Goal: Task Accomplishment & Management: Use online tool/utility

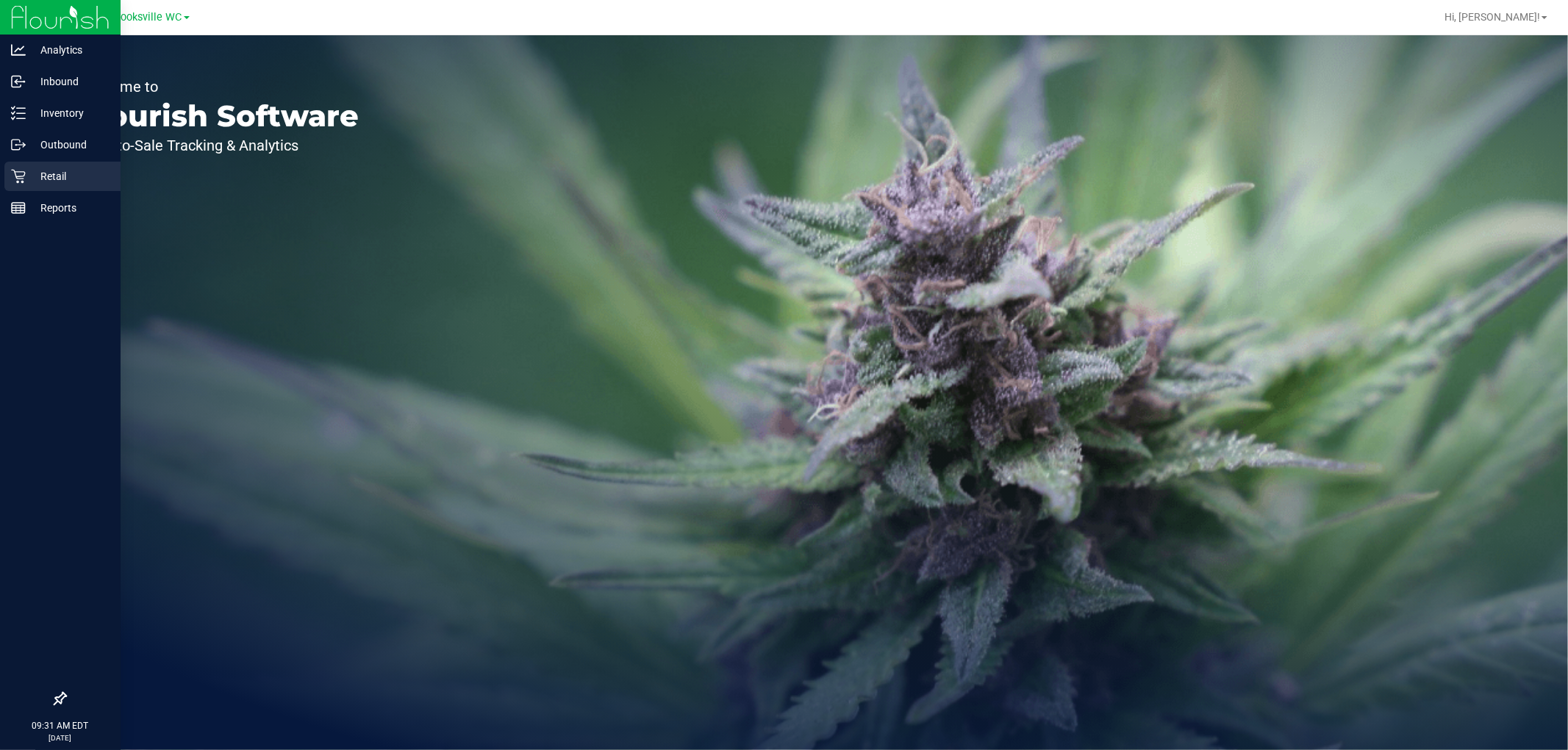
click at [26, 174] on p "Retail" at bounding box center [70, 176] width 89 height 18
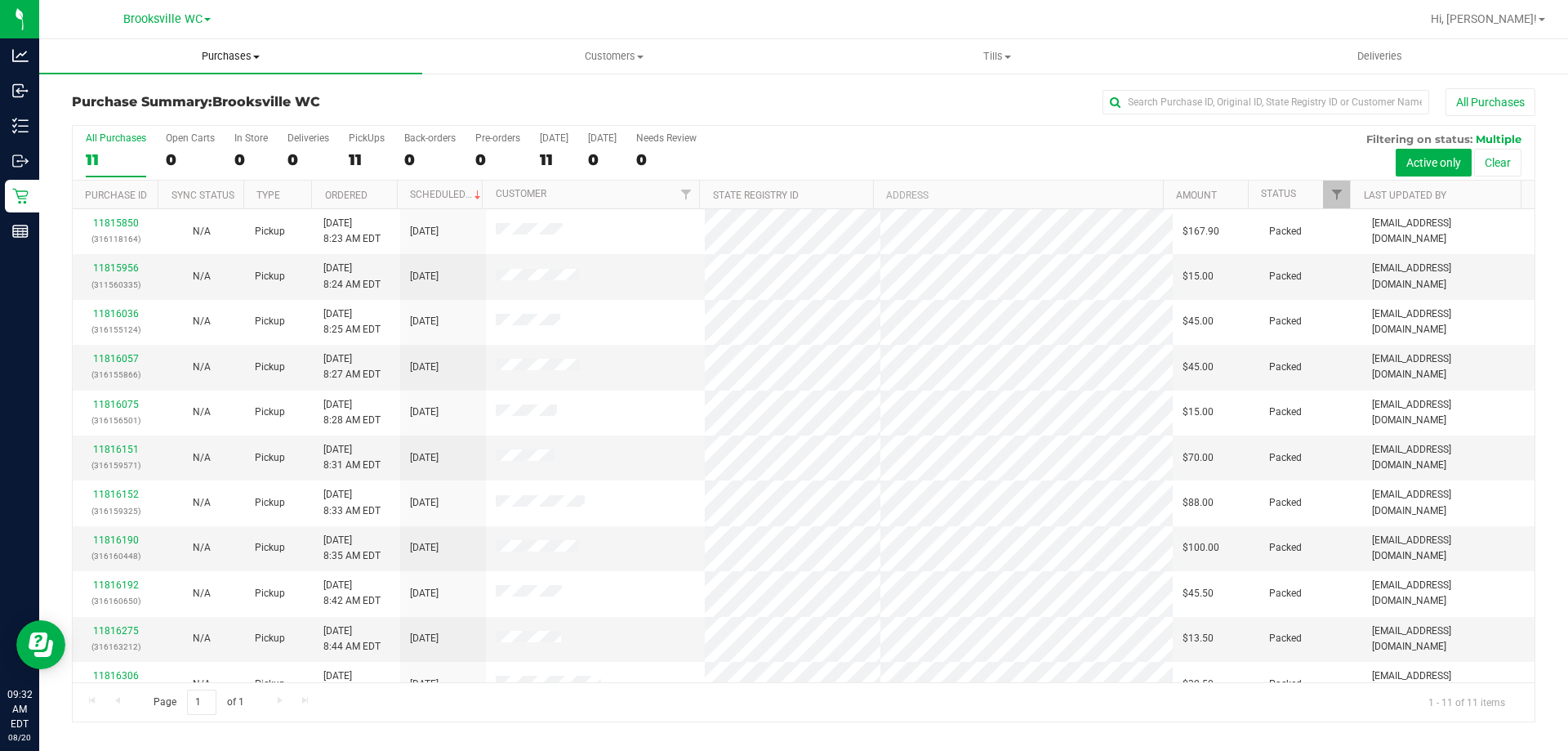
click at [240, 60] on span "Purchases" at bounding box center [230, 56] width 383 height 15
click at [227, 116] on li "Fulfillment" at bounding box center [230, 118] width 383 height 20
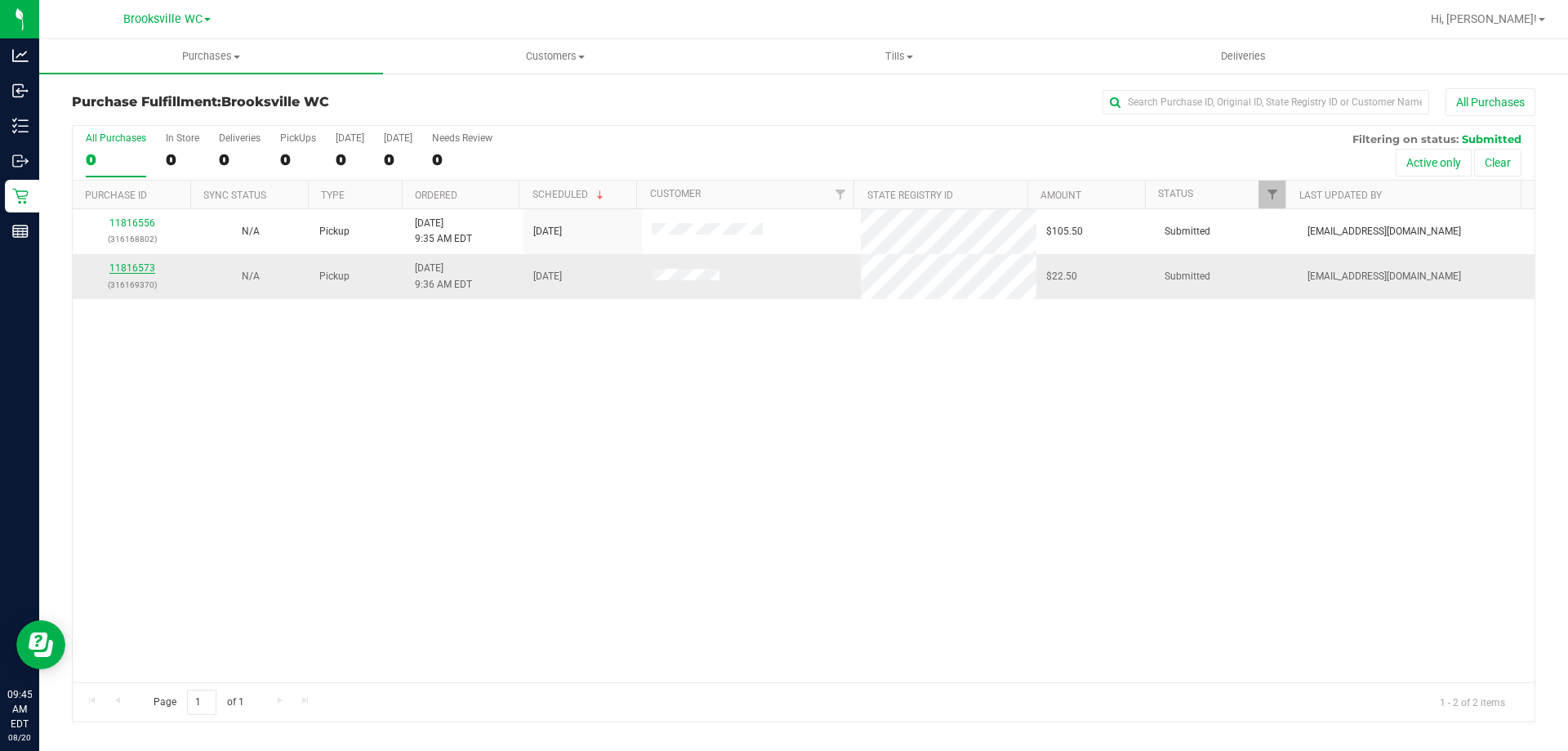
click at [133, 270] on link "11816573" at bounding box center [131, 268] width 45 height 12
click at [128, 263] on div "11816573 (316169370)" at bounding box center [131, 276] width 98 height 31
click at [141, 281] on p "(316169370)" at bounding box center [131, 285] width 98 height 16
click at [141, 275] on div "11816573 (316169370)" at bounding box center [131, 276] width 98 height 31
click at [138, 270] on link "11816573" at bounding box center [131, 268] width 45 height 12
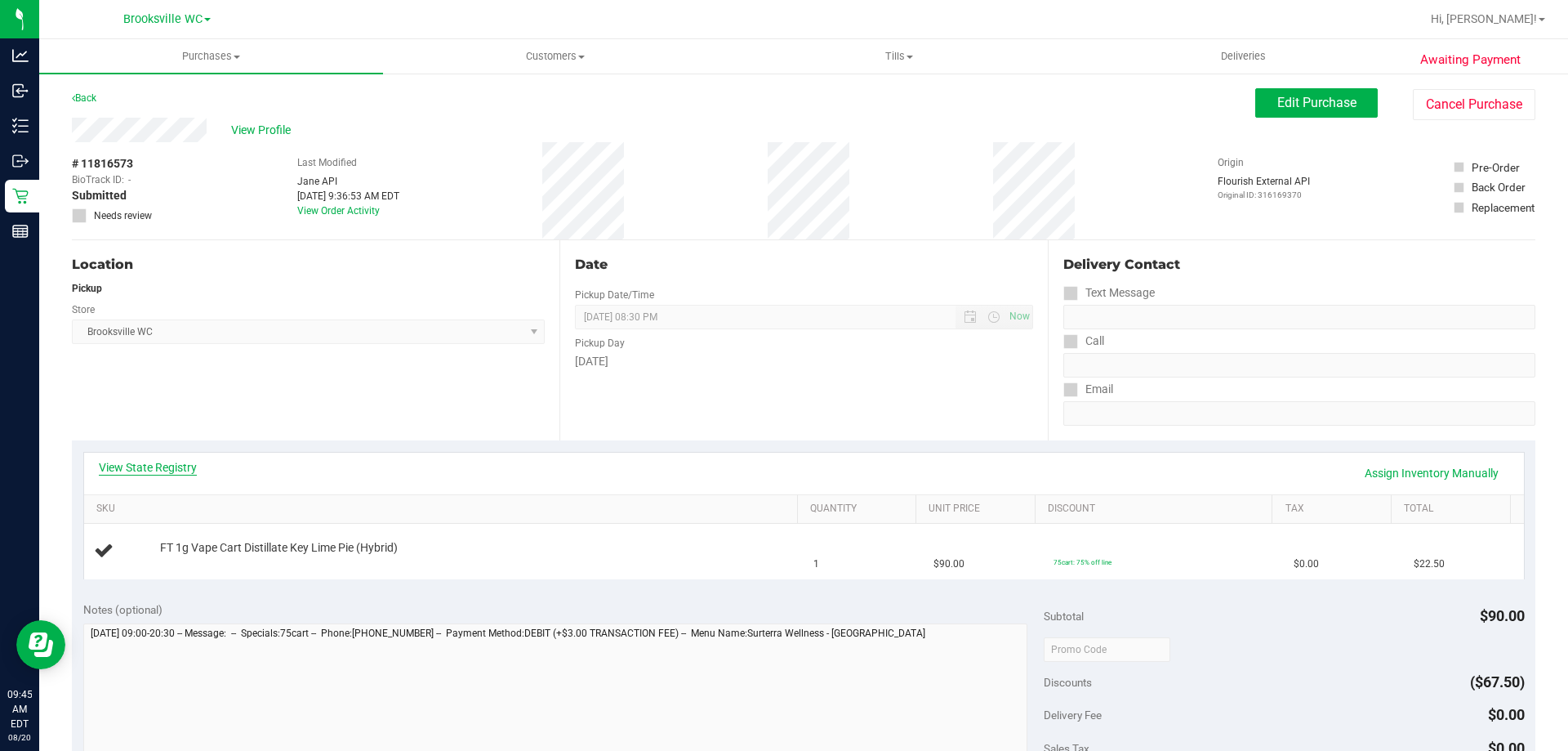
click at [159, 462] on link "View State Registry" at bounding box center [147, 467] width 98 height 17
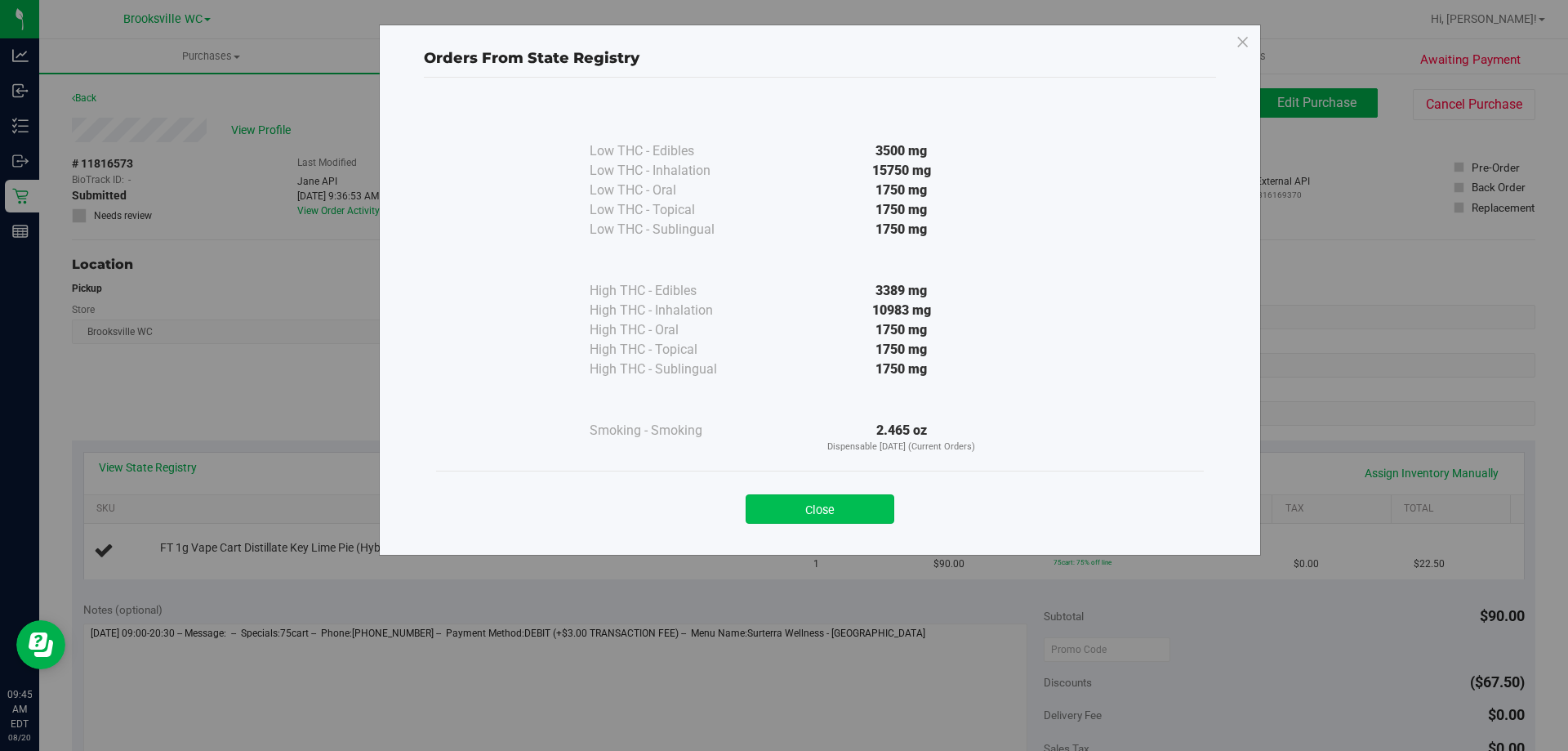
click at [805, 509] on button "Close" at bounding box center [820, 509] width 149 height 30
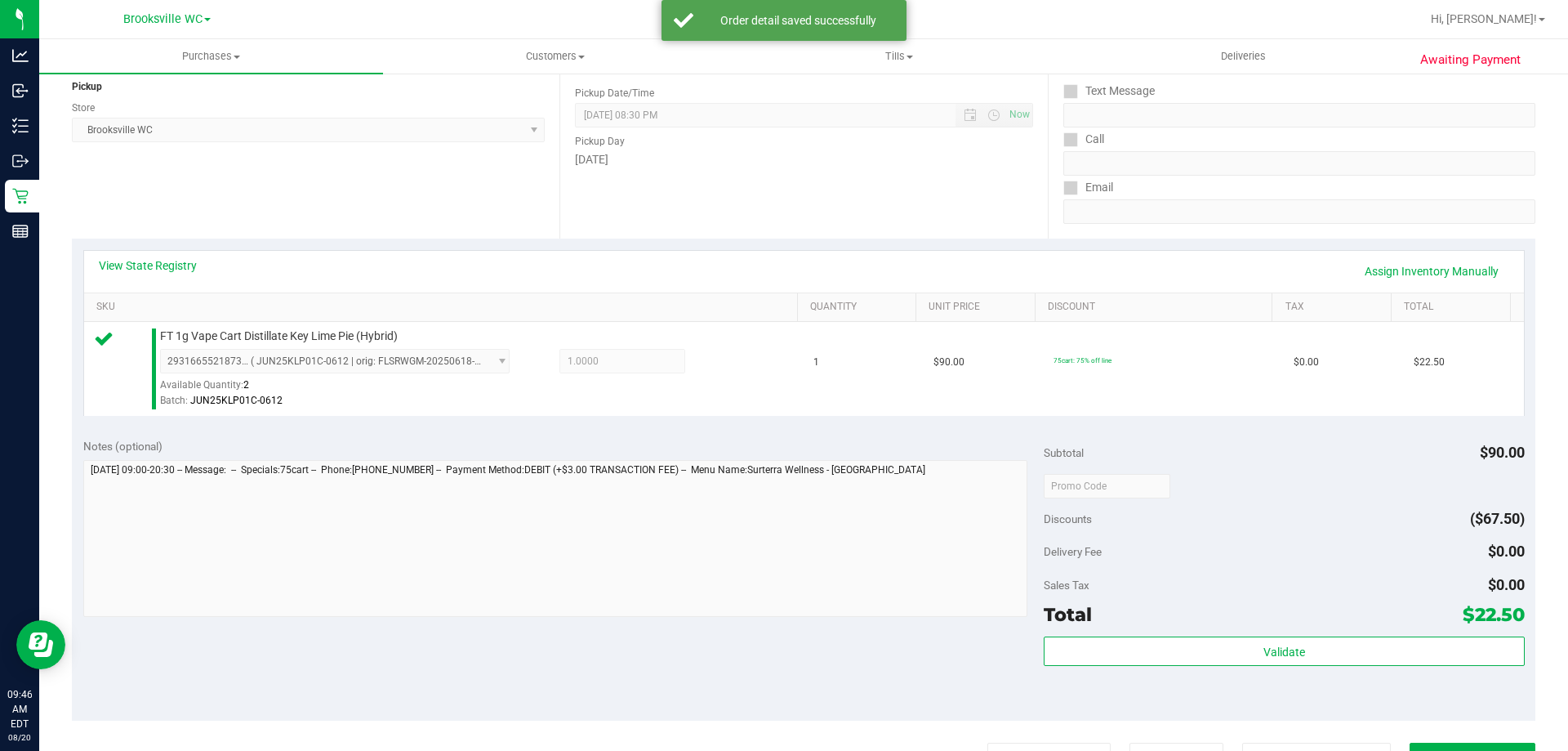
scroll to position [409, 0]
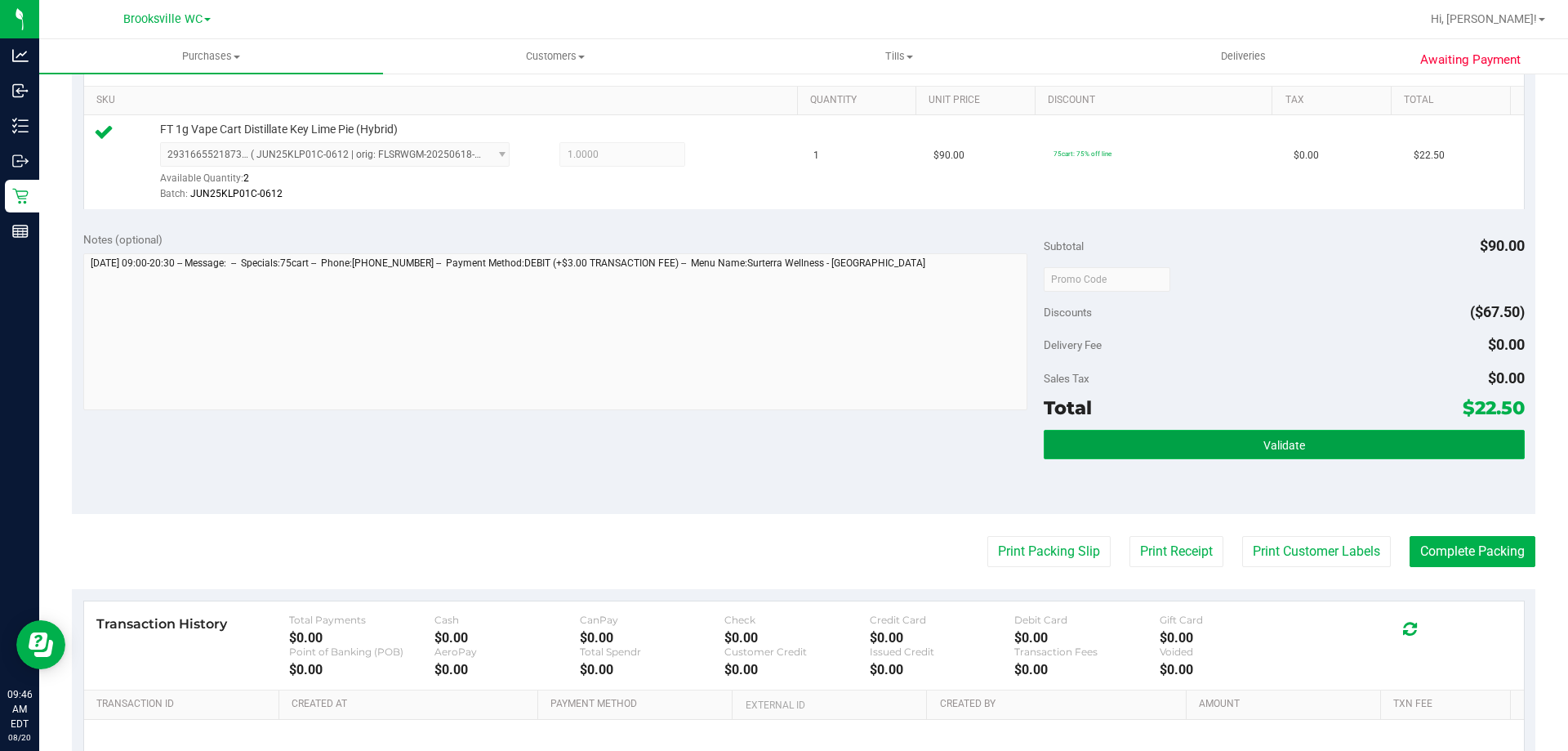
click at [1276, 434] on button "Validate" at bounding box center [1284, 444] width 480 height 30
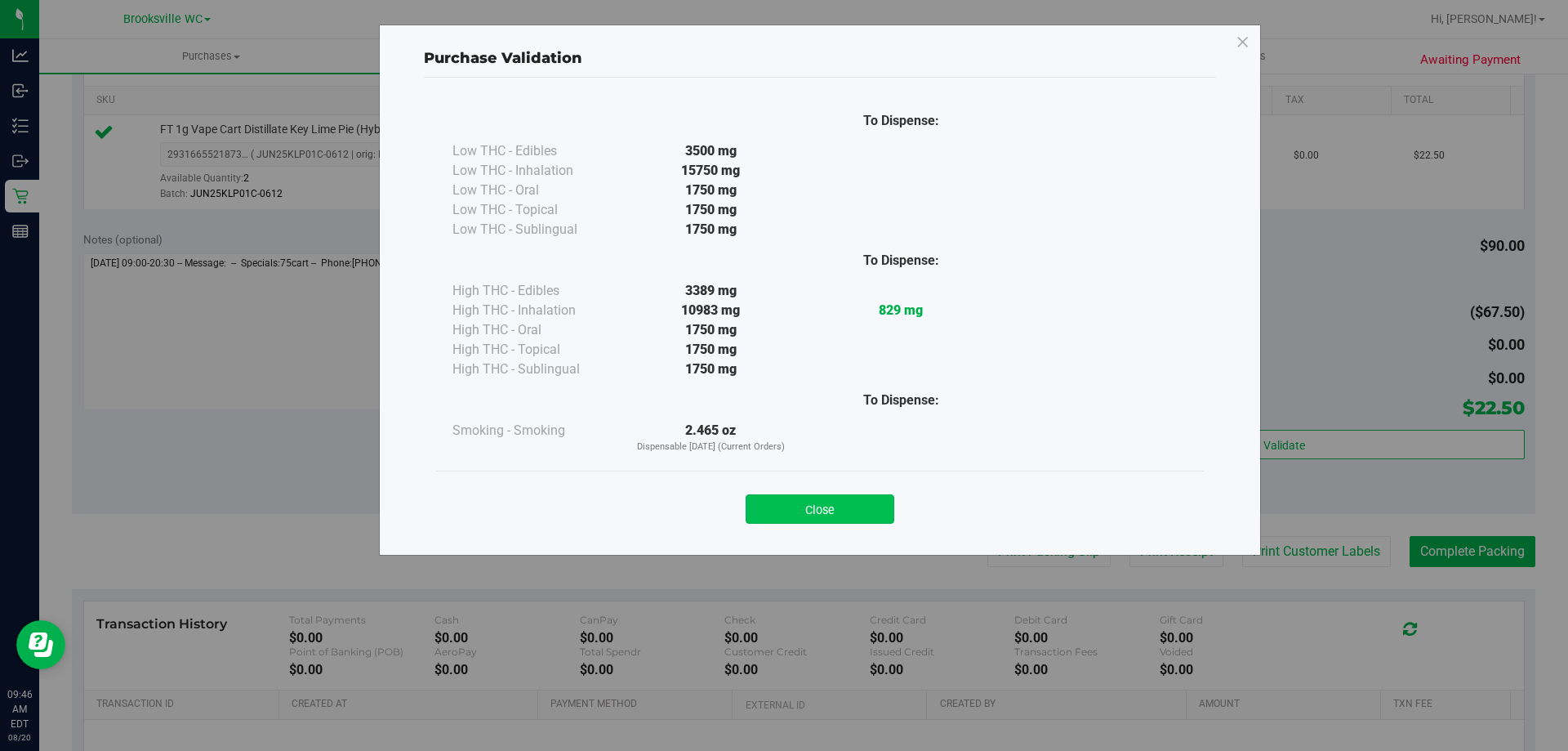
click at [818, 505] on button "Close" at bounding box center [820, 509] width 149 height 30
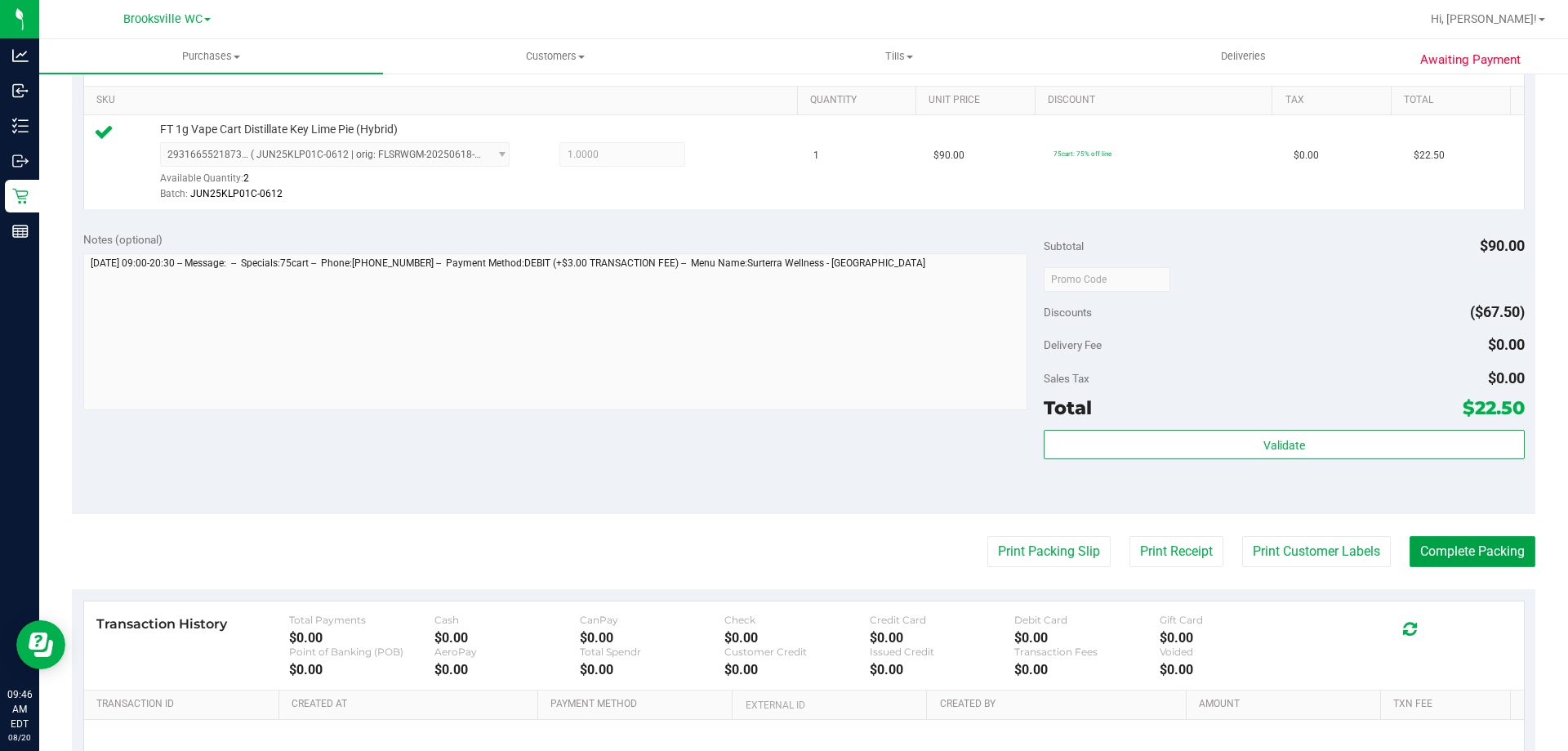
drag, startPoint x: 1465, startPoint y: 551, endPoint x: 1456, endPoint y: 547, distance: 9.8
click at [1464, 551] on button "Complete Packing" at bounding box center [1473, 552] width 126 height 31
